Goal: Find specific page/section: Find specific page/section

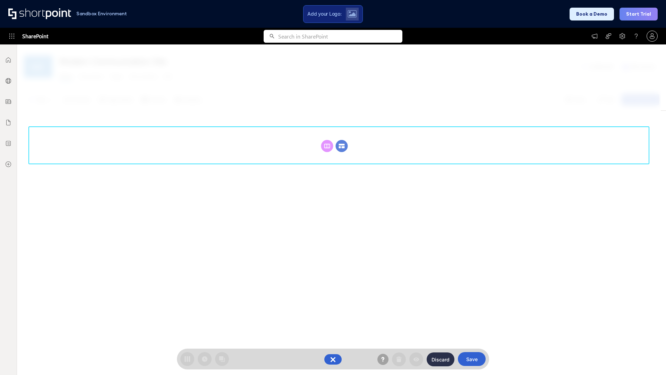
scroll to position [95, 0]
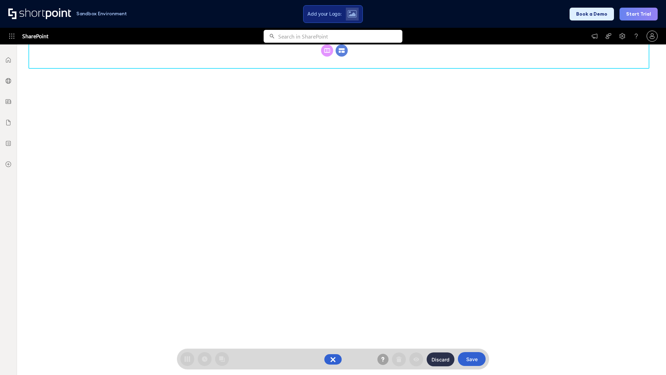
click at [342, 57] on circle at bounding box center [342, 50] width 12 height 12
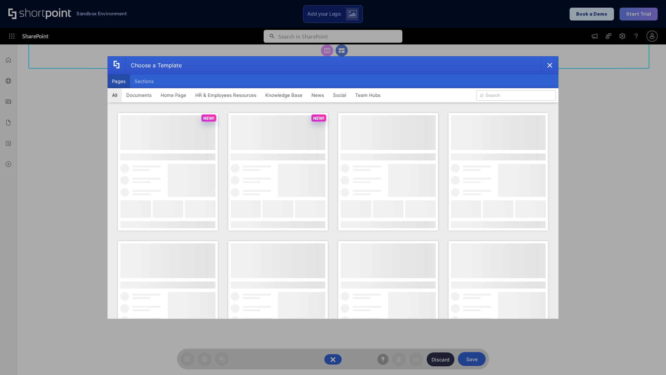
scroll to position [0, 0]
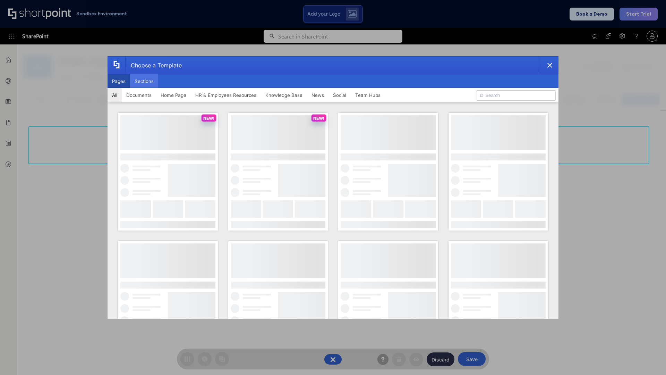
click at [144, 81] on button "Sections" at bounding box center [144, 81] width 28 height 14
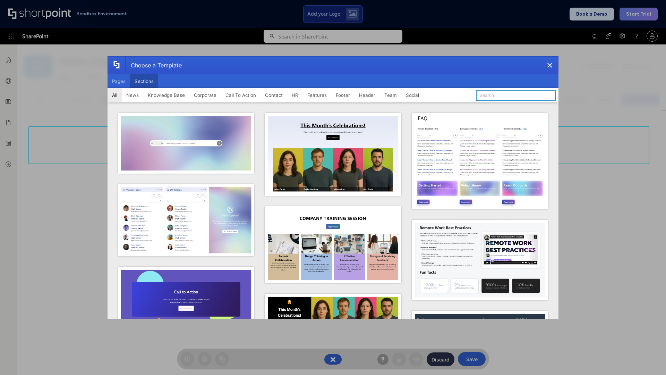
type input "Meet The Team 3"
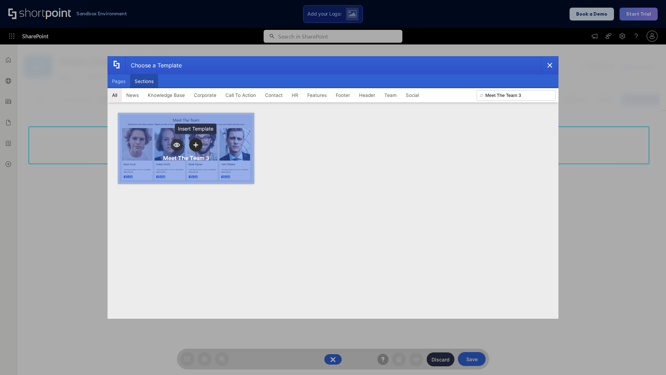
click at [196, 145] on icon "template selector" at bounding box center [195, 145] width 5 height 5
